Goal: Task Accomplishment & Management: Manage account settings

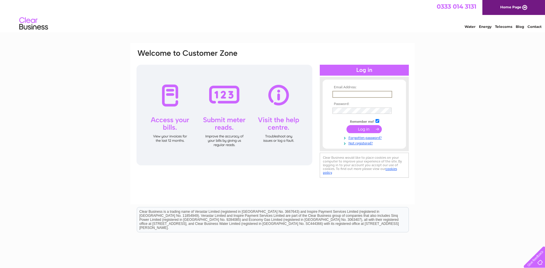
click at [336, 93] on input "text" at bounding box center [363, 94] width 60 height 7
type input "accounts&rootsfruitsandfl"
click at [340, 94] on input "text" at bounding box center [363, 94] width 60 height 7
type input "accounts@rootsfruitsandflowers.com"
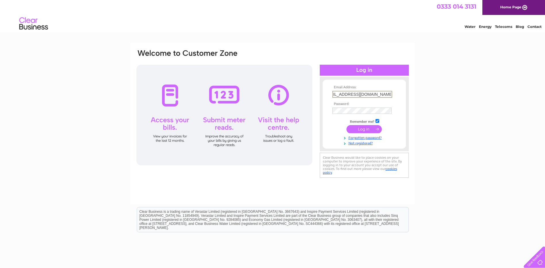
scroll to position [0, 0]
click at [377, 120] on input "checkbox" at bounding box center [378, 120] width 4 height 4
checkbox input "false"
click at [360, 129] on input "submit" at bounding box center [364, 129] width 35 height 8
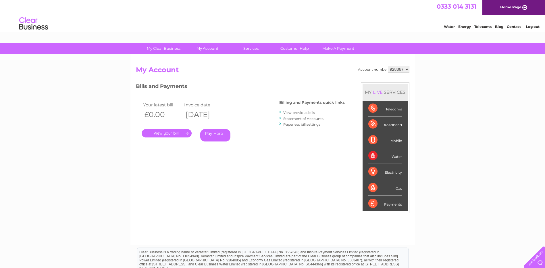
click at [407, 69] on select "928367 935113 935114 935115" at bounding box center [399, 69] width 22 height 7
select select "935113"
click at [388, 66] on select "928367 935113 935114 935115" at bounding box center [399, 69] width 22 height 7
click at [165, 133] on link "." at bounding box center [167, 133] width 50 height 8
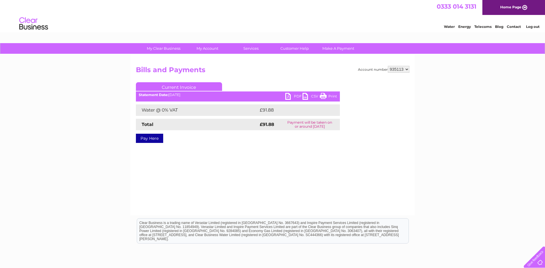
click at [294, 97] on link "PDF" at bounding box center [294, 97] width 17 height 8
click at [408, 70] on select "928367 935113 935114 935115" at bounding box center [399, 69] width 22 height 7
select select "935114"
click at [388, 66] on select "928367 935113 935114 935115" at bounding box center [399, 69] width 22 height 7
click at [295, 96] on link "PDF" at bounding box center [294, 97] width 17 height 8
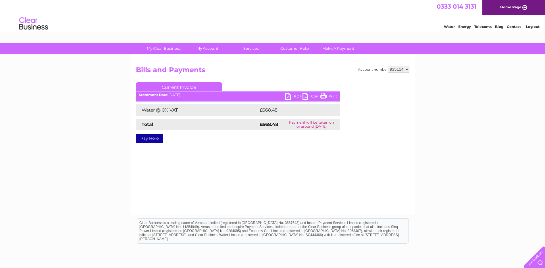
click at [407, 69] on select "928367 935113 935114 935115" at bounding box center [399, 69] width 22 height 7
select select "935115"
click at [388, 66] on select "928367 935113 935114 935115" at bounding box center [399, 69] width 22 height 7
click at [290, 95] on link "PDF" at bounding box center [294, 97] width 17 height 8
drag, startPoint x: 323, startPoint y: 96, endPoint x: 80, endPoint y: 21, distance: 255.1
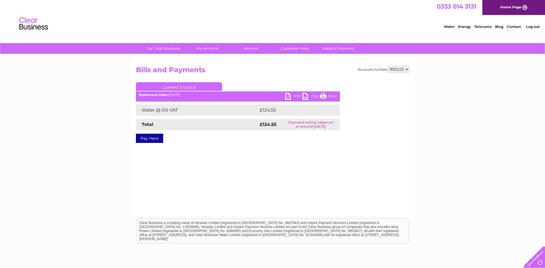
click at [323, 96] on link "Print" at bounding box center [328, 97] width 17 height 8
click at [295, 96] on link "PDF" at bounding box center [294, 97] width 17 height 8
click at [295, 95] on link "PDF" at bounding box center [294, 97] width 17 height 8
click at [534, 25] on link "Log out" at bounding box center [533, 26] width 14 height 4
